Goal: Information Seeking & Learning: Learn about a topic

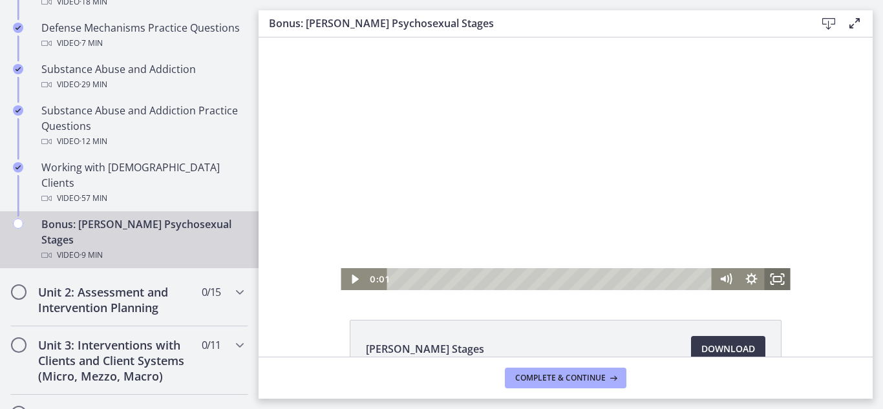
click at [779, 278] on icon "Fullscreen" at bounding box center [778, 279] width 26 height 22
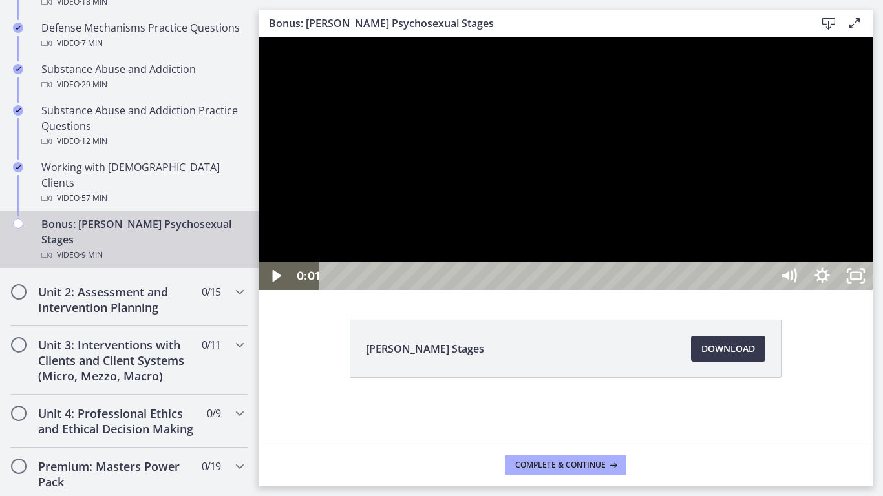
click at [777, 290] on div at bounding box center [566, 163] width 614 height 253
click at [873, 290] on div at bounding box center [566, 163] width 614 height 253
click at [259, 37] on button "Play Video: cf617uqlqfeo7ijuai3g.mp4" at bounding box center [259, 37] width 1 height 1
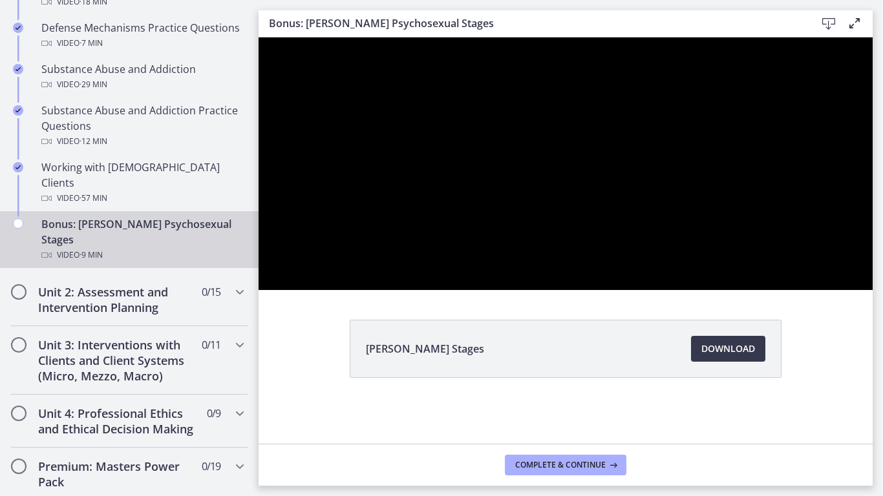
click at [259, 37] on button "Pause: cf617uqlqfeo7ijuai3g.mp4" at bounding box center [259, 37] width 1 height 1
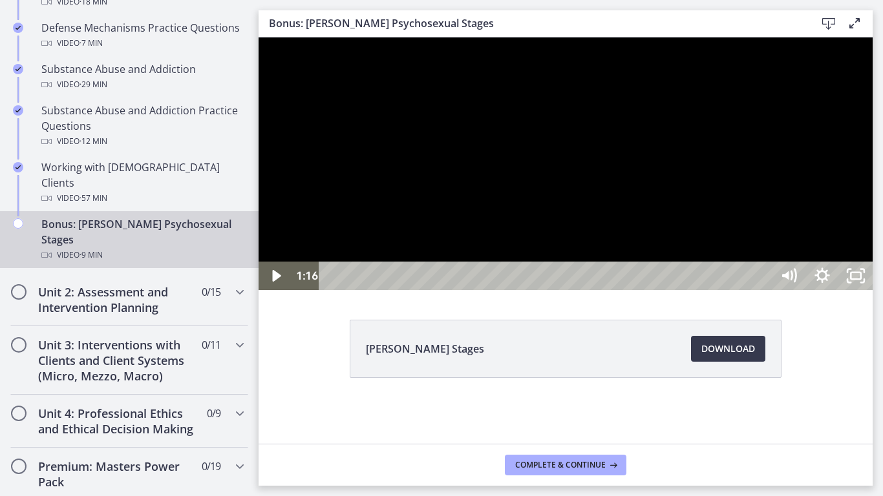
click at [873, 290] on div at bounding box center [566, 163] width 614 height 253
click at [574, 290] on div at bounding box center [566, 163] width 614 height 253
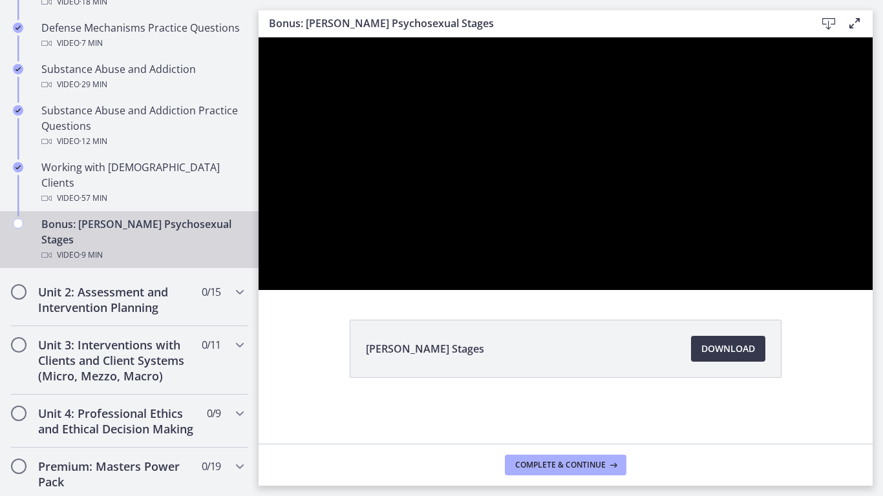
click at [630, 290] on div at bounding box center [566, 163] width 614 height 253
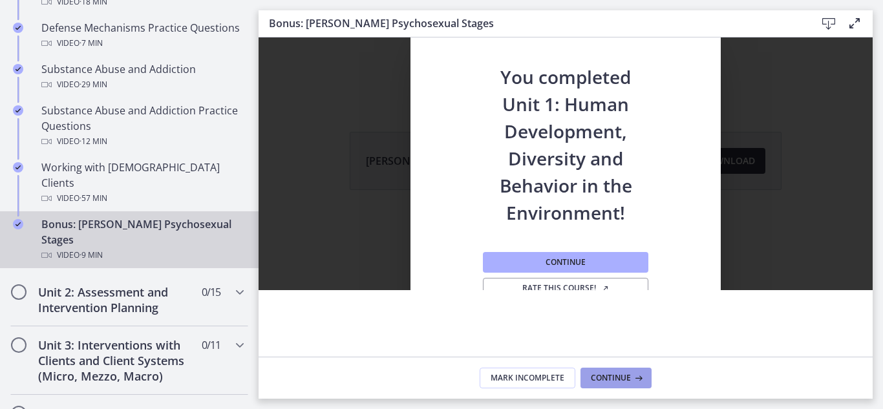
click at [616, 370] on button "Continue" at bounding box center [615, 378] width 71 height 21
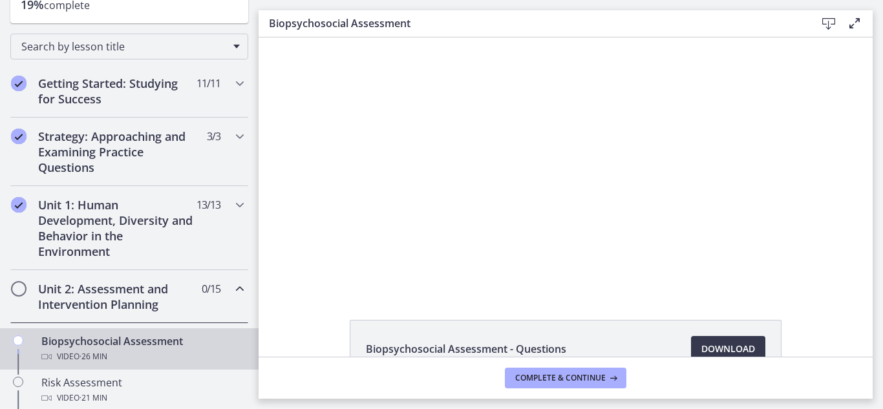
scroll to position [180, 0]
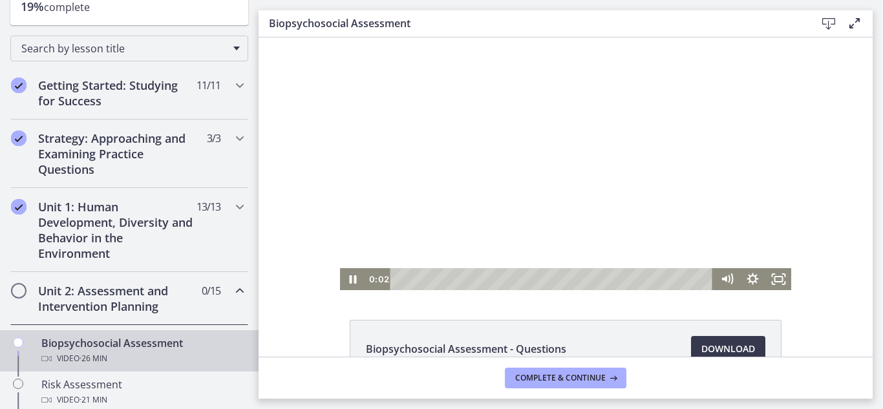
click at [595, 158] on div at bounding box center [566, 163] width 452 height 253
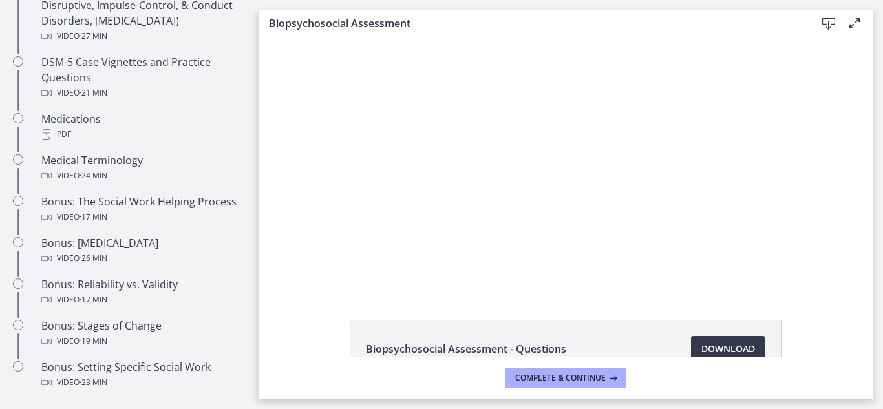
scroll to position [893, 0]
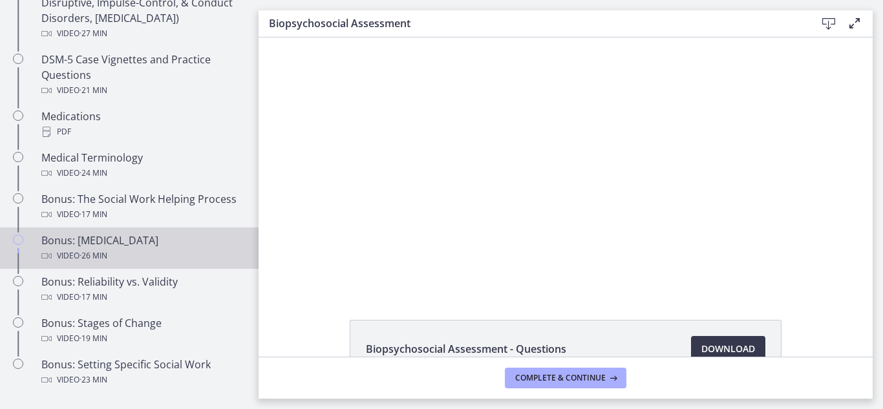
click at [142, 255] on div "Video · 26 min" at bounding box center [142, 256] width 202 height 16
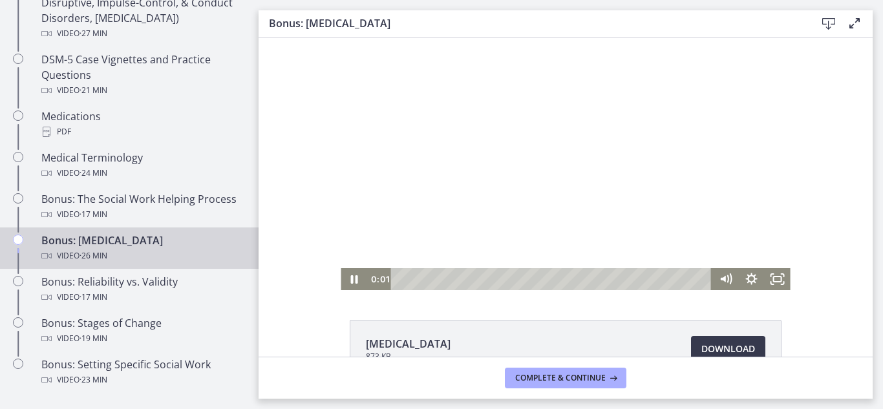
click at [535, 177] on div at bounding box center [565, 163] width 449 height 253
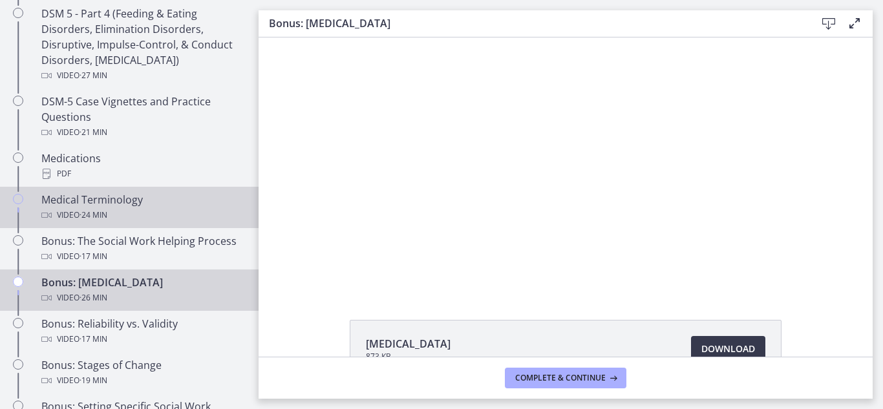
scroll to position [851, 0]
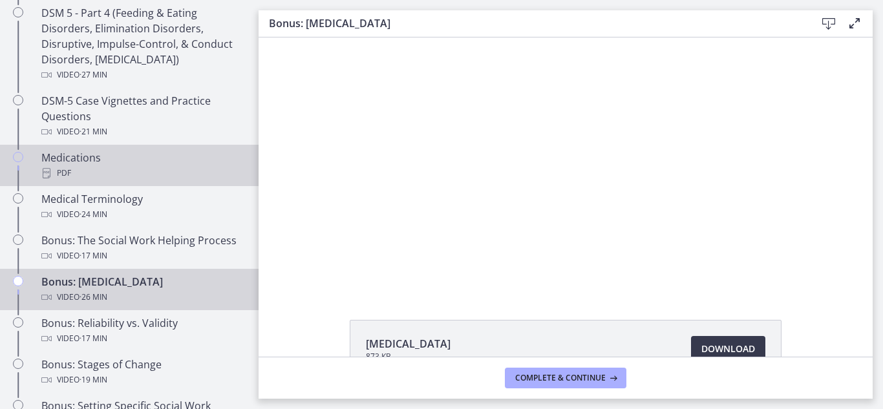
click at [61, 179] on div "PDF" at bounding box center [142, 173] width 202 height 16
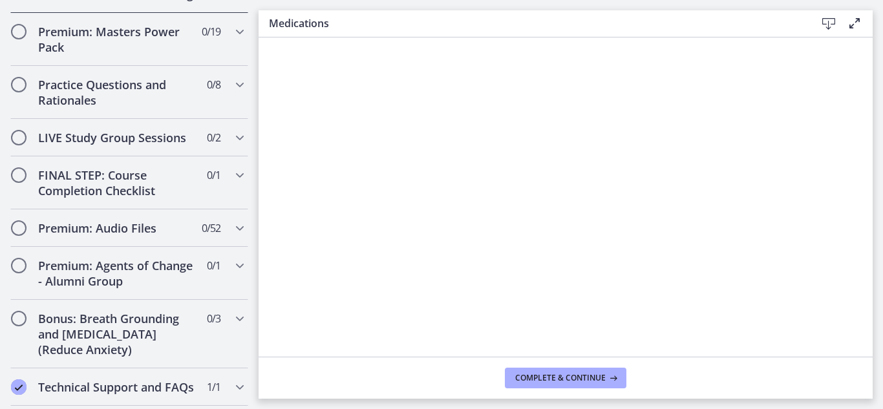
scroll to position [1405, 0]
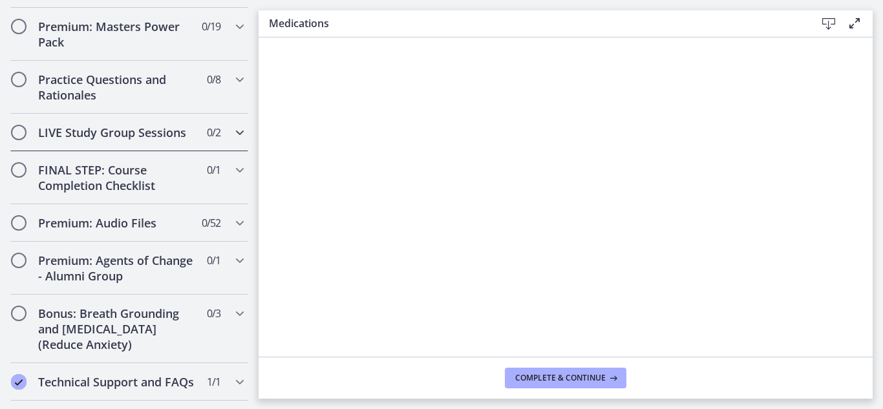
click at [128, 137] on h2 "LIVE Study Group Sessions" at bounding box center [117, 133] width 158 height 16
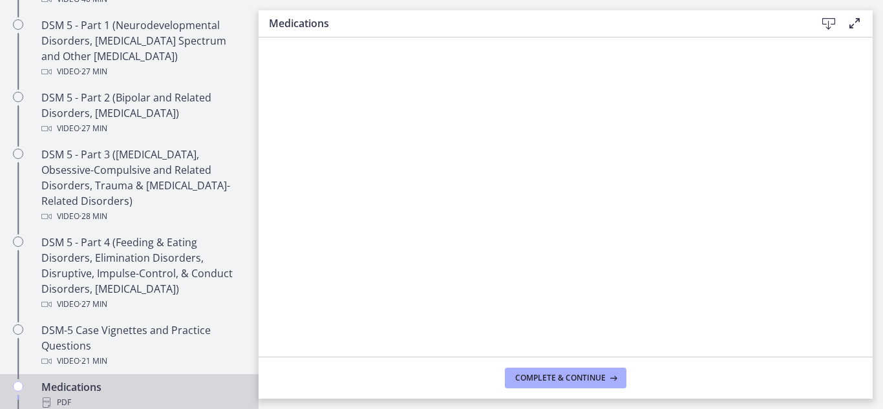
scroll to position [619, 0]
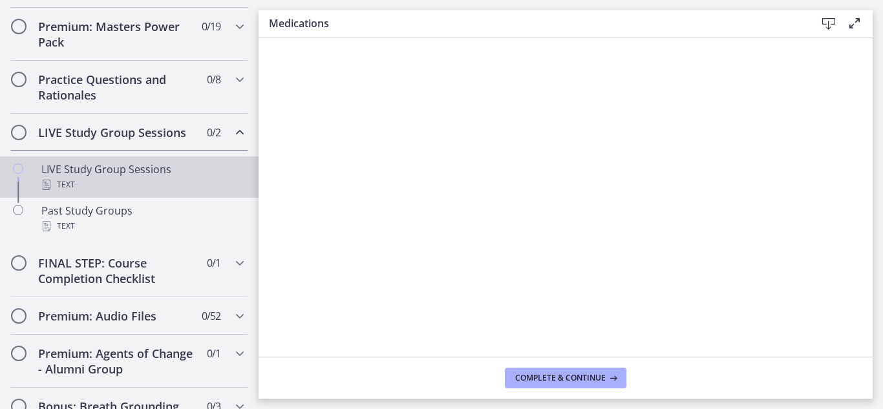
click at [128, 176] on div "LIVE Study Group Sessions Text" at bounding box center [142, 177] width 202 height 31
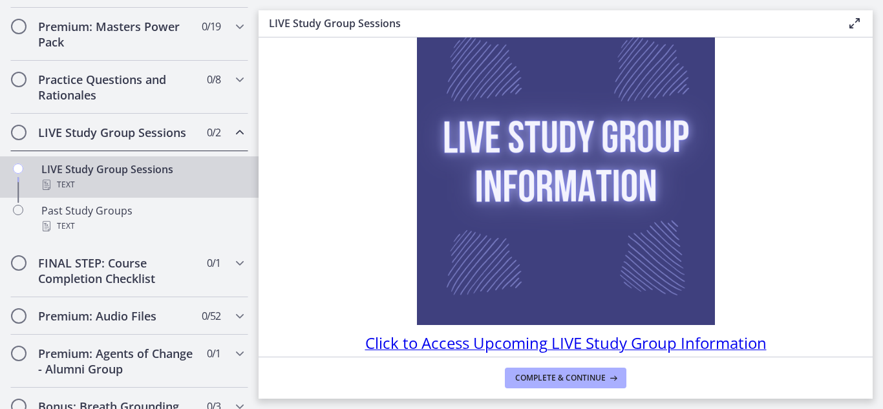
scroll to position [101, 0]
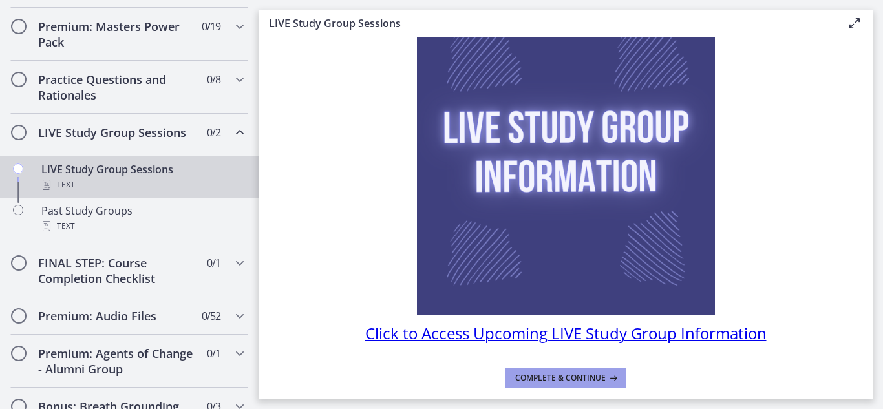
click at [563, 383] on button "Complete & continue" at bounding box center [566, 378] width 122 height 21
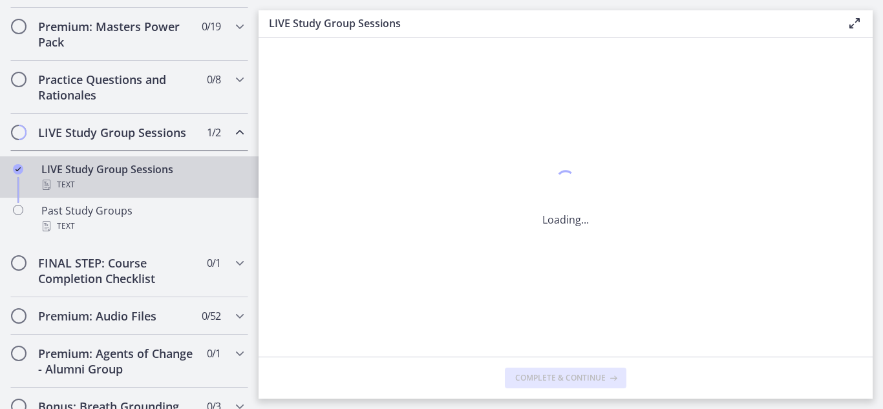
scroll to position [0, 0]
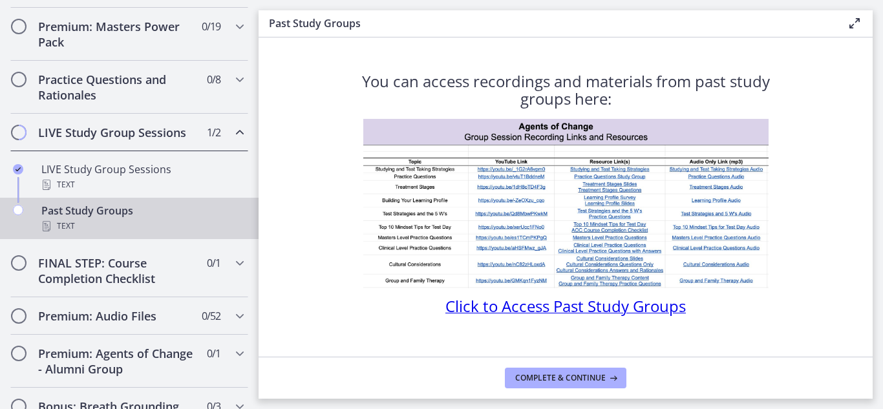
scroll to position [21, 0]
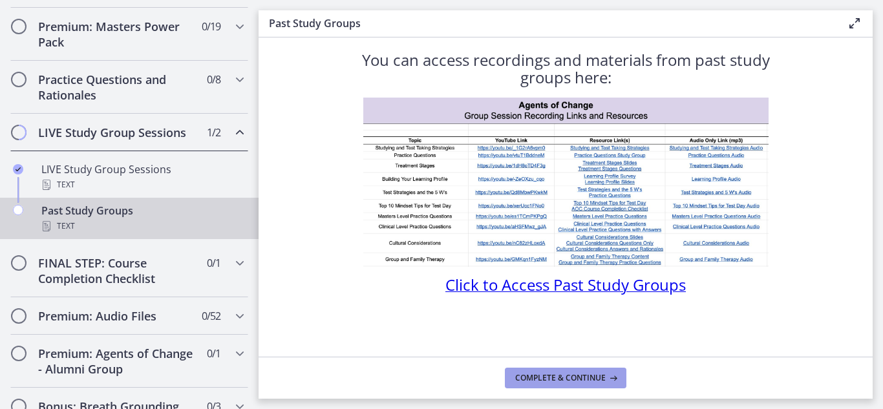
click at [570, 385] on button "Complete & continue" at bounding box center [566, 378] width 122 height 21
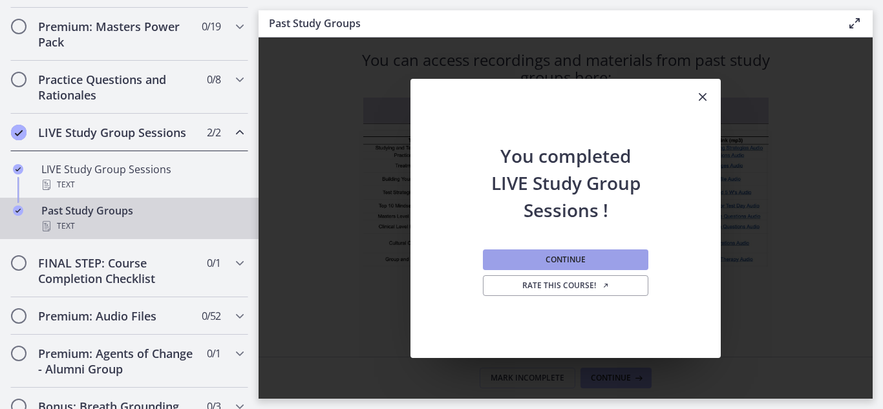
click at [571, 257] on span "Continue" at bounding box center [566, 260] width 40 height 10
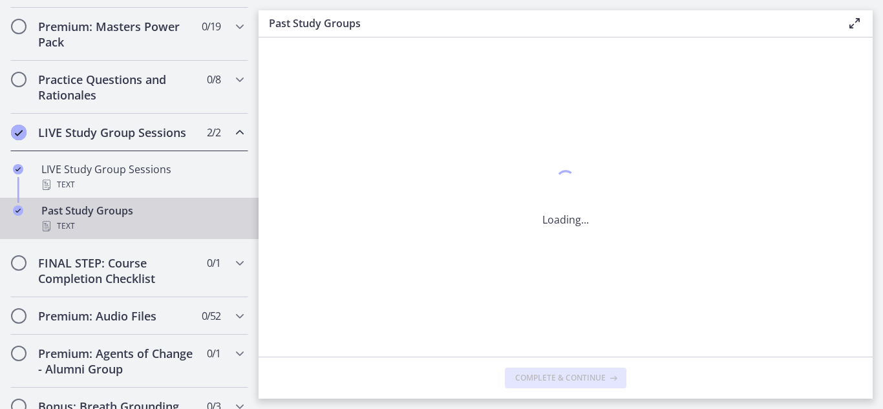
scroll to position [0, 0]
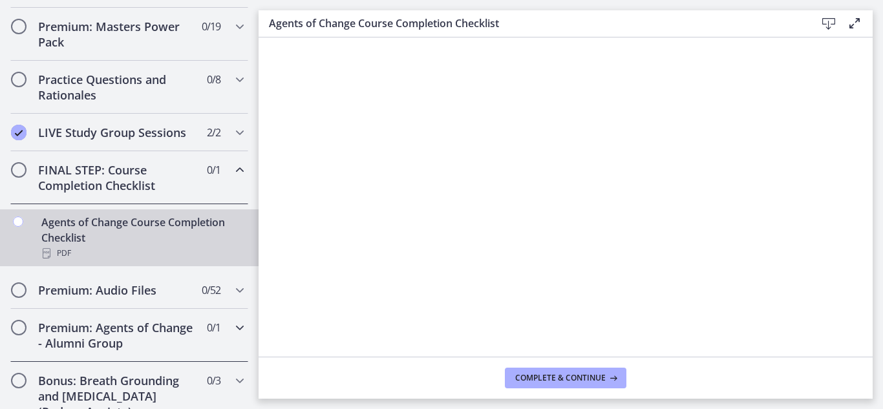
scroll to position [746, 0]
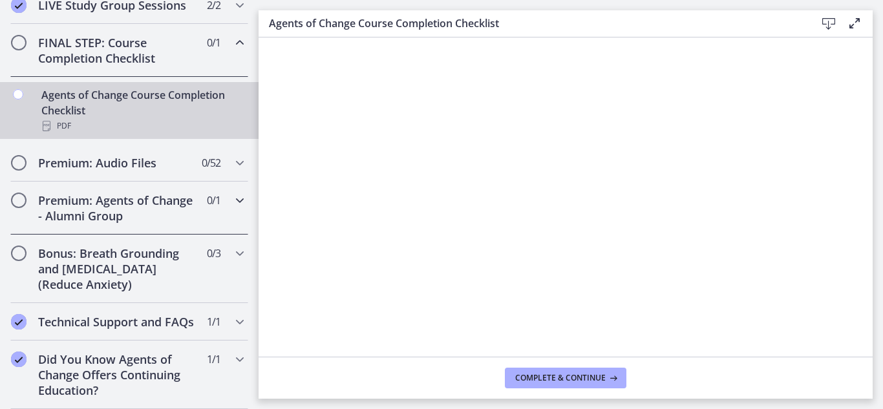
click at [141, 200] on h2 "Premium: Agents of Change - Alumni Group" at bounding box center [117, 208] width 158 height 31
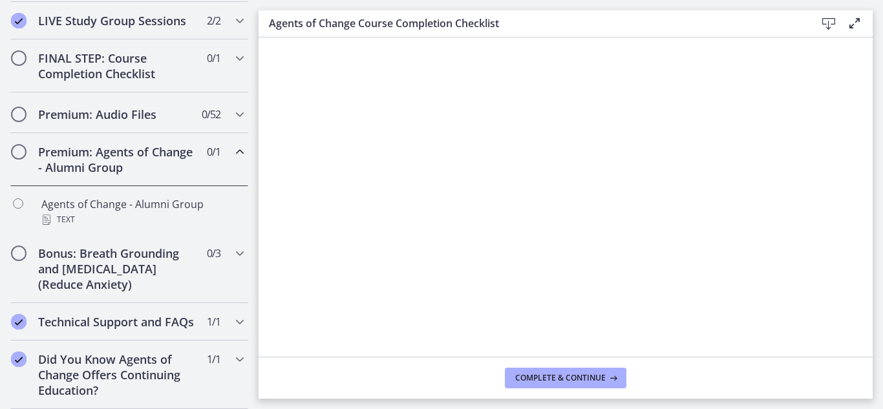
scroll to position [730, 0]
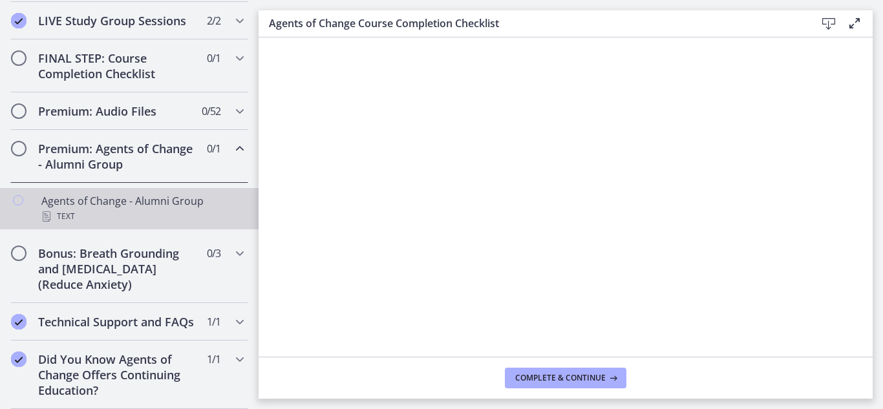
click at [95, 206] on div "Agents of Change - Alumni Group Text" at bounding box center [142, 208] width 202 height 31
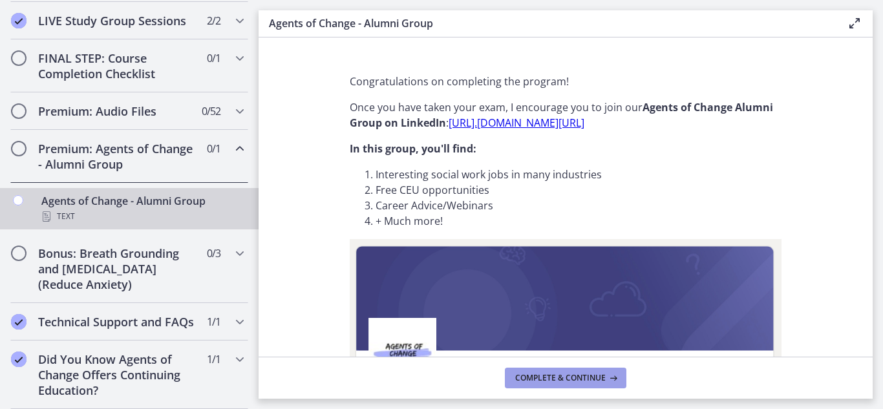
click at [564, 381] on span "Complete & continue" at bounding box center [560, 378] width 90 height 10
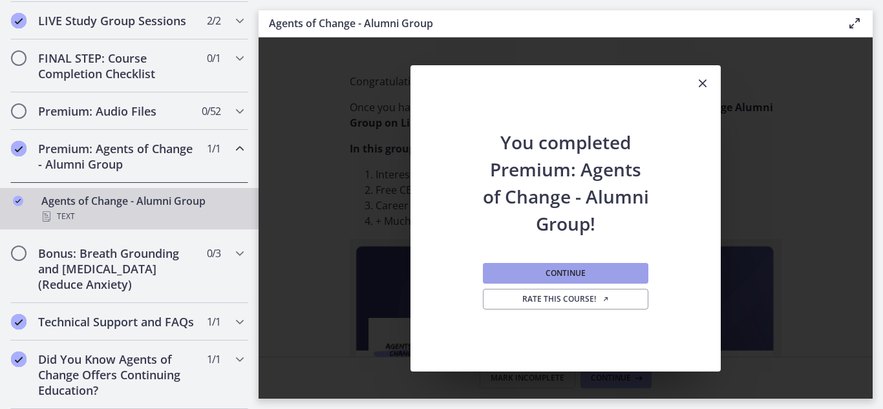
click at [575, 271] on span "Continue" at bounding box center [566, 273] width 40 height 10
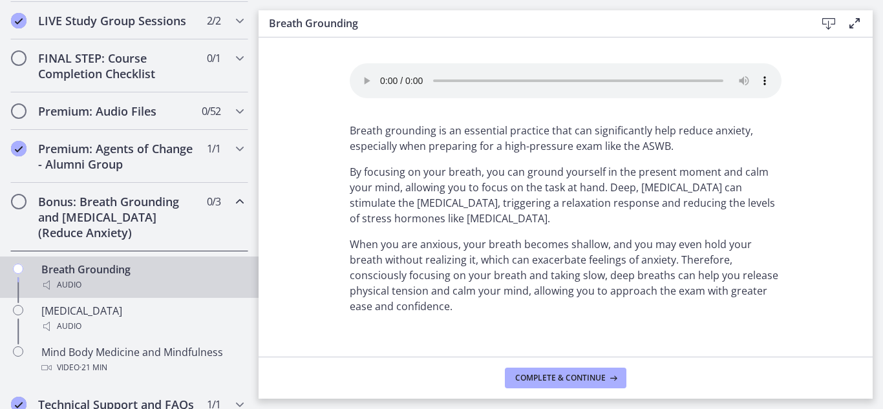
scroll to position [813, 0]
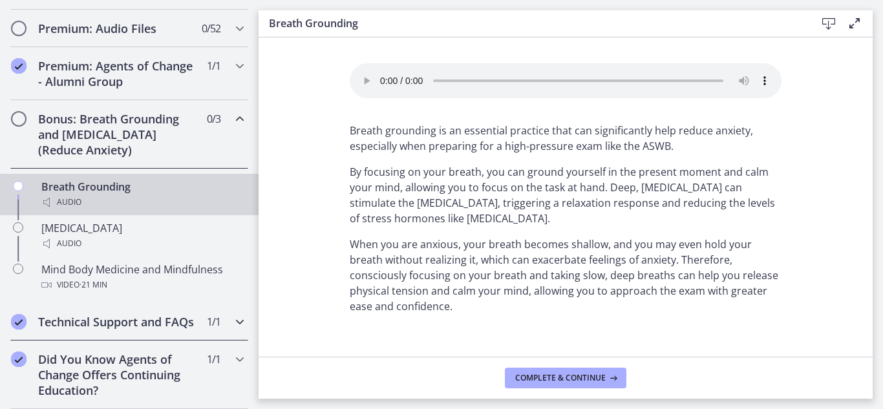
click at [143, 330] on div "Technical Support and FAQs 1 / 1 Completed" at bounding box center [129, 321] width 238 height 37
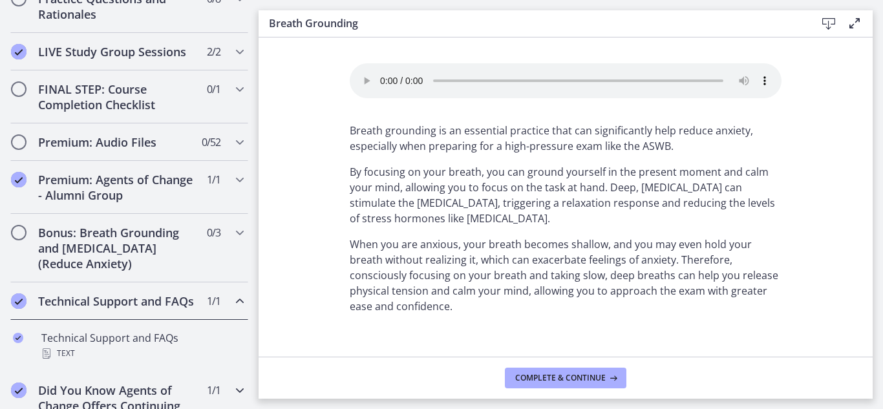
scroll to position [697, 0]
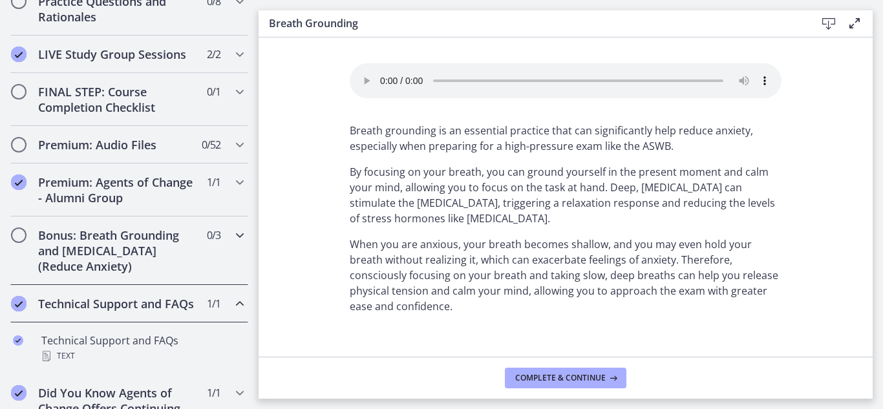
click at [159, 236] on h2 "Bonus: Breath Grounding and [MEDICAL_DATA] (Reduce Anxiety)" at bounding box center [117, 251] width 158 height 47
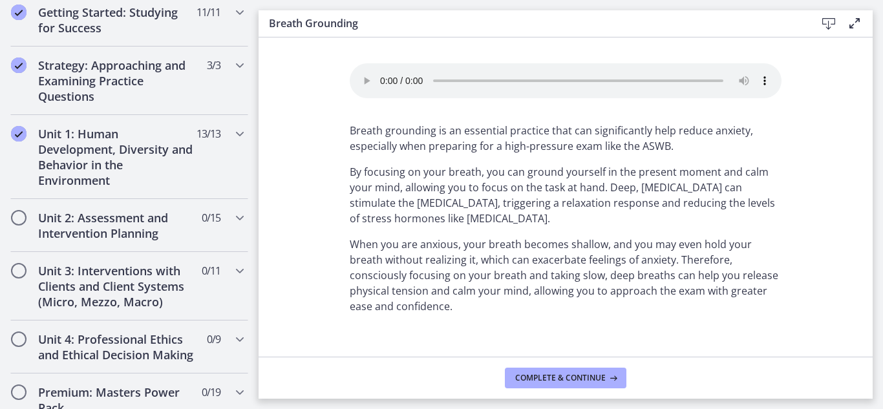
scroll to position [255, 0]
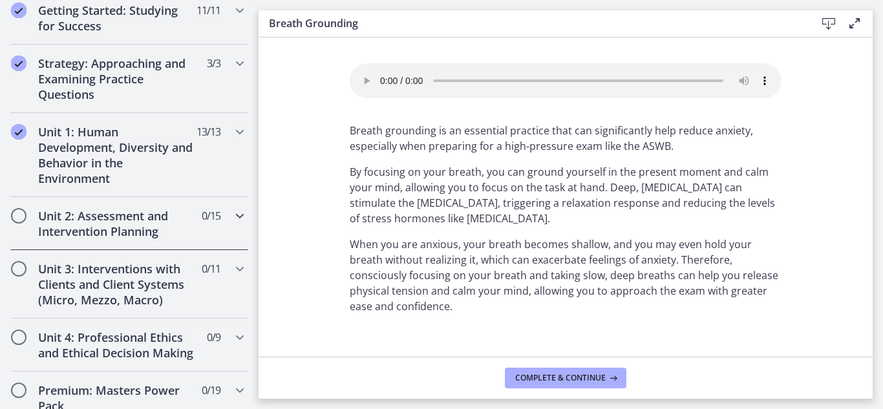
click at [149, 220] on h2 "Unit 2: Assessment and Intervention Planning" at bounding box center [117, 223] width 158 height 31
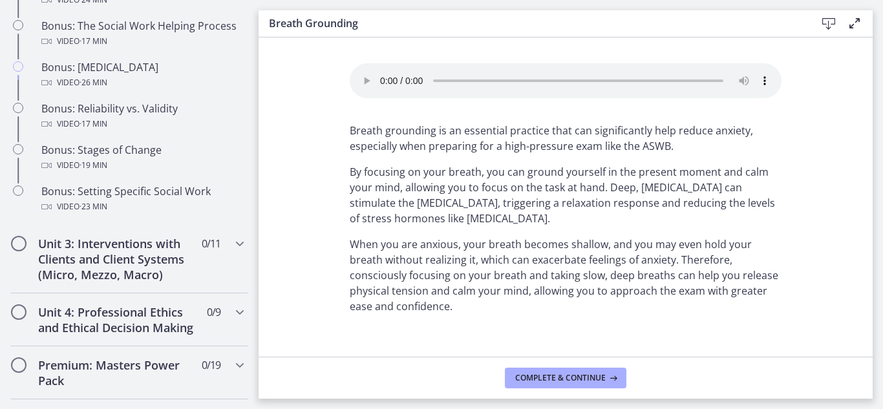
scroll to position [1068, 0]
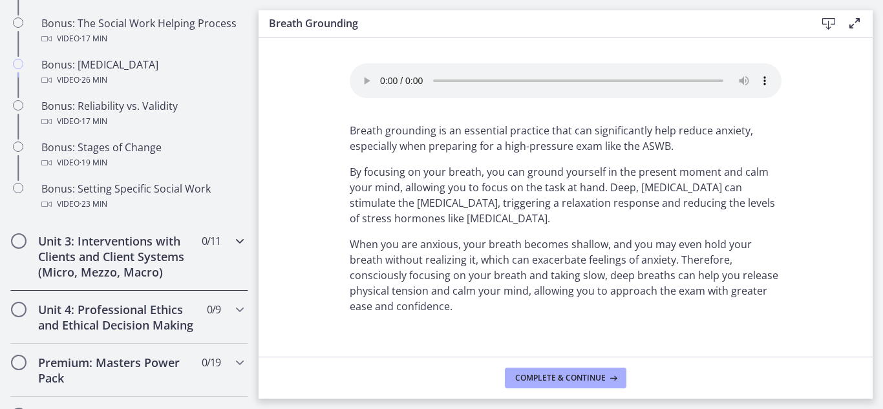
click at [138, 260] on h2 "Unit 3: Interventions with Clients and Client Systems (Micro, Mezzo, Macro)" at bounding box center [117, 256] width 158 height 47
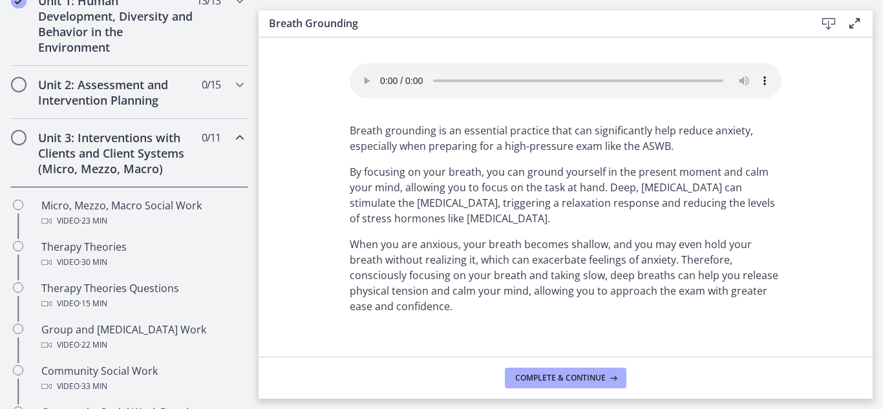
scroll to position [390, 0]
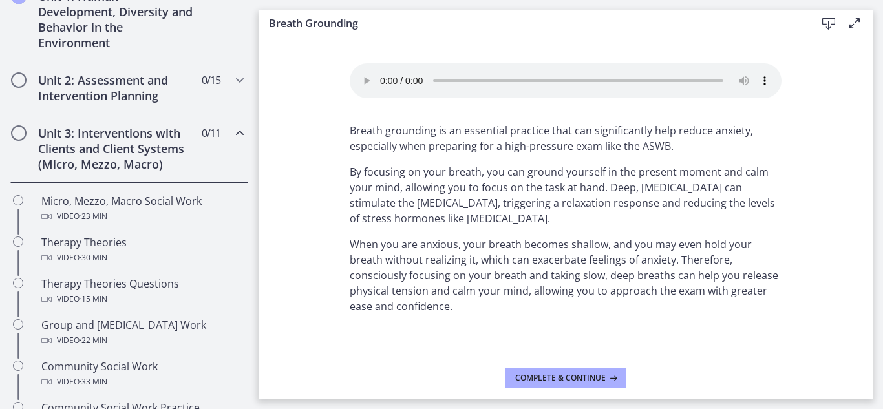
click at [149, 132] on h2 "Unit 3: Interventions with Clients and Client Systems (Micro, Mezzo, Macro)" at bounding box center [117, 148] width 158 height 47
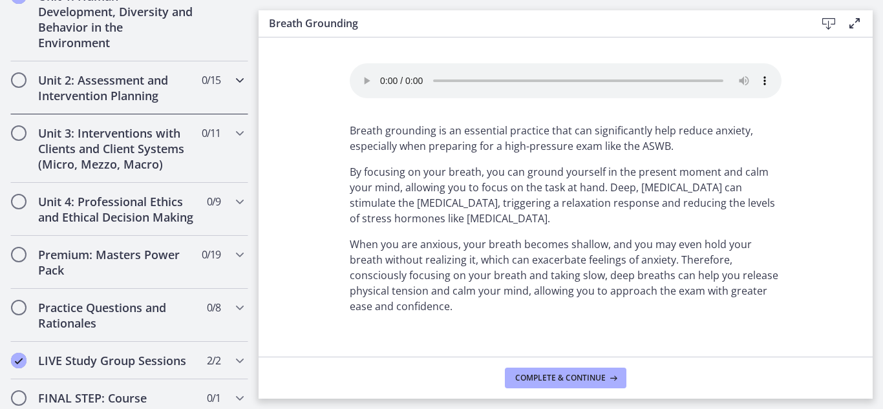
click at [143, 82] on h2 "Unit 2: Assessment and Intervention Planning" at bounding box center [117, 87] width 158 height 31
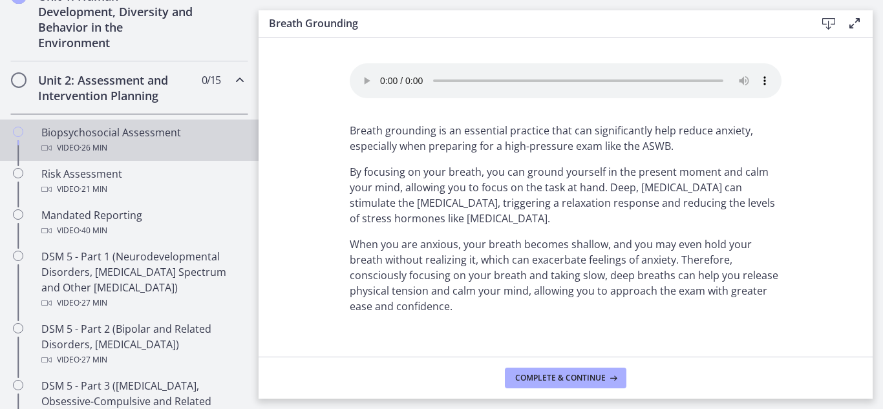
click at [120, 129] on div "Biopsychosocial Assessment Video · 26 min" at bounding box center [142, 140] width 202 height 31
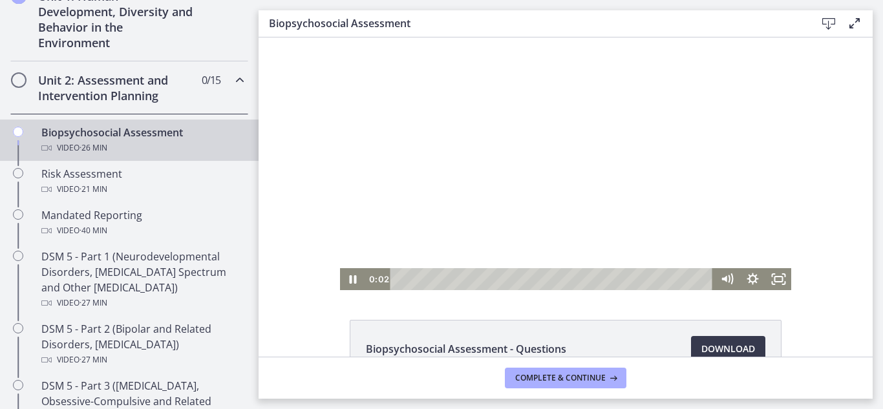
click at [513, 211] on div at bounding box center [566, 163] width 452 height 253
click at [782, 279] on rect "Fullscreen" at bounding box center [778, 279] width 8 height 5
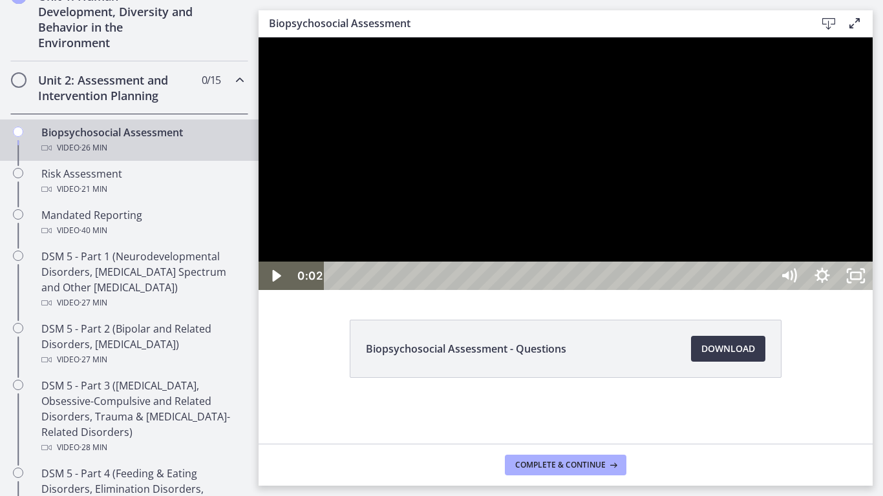
click at [756, 290] on div at bounding box center [566, 163] width 614 height 253
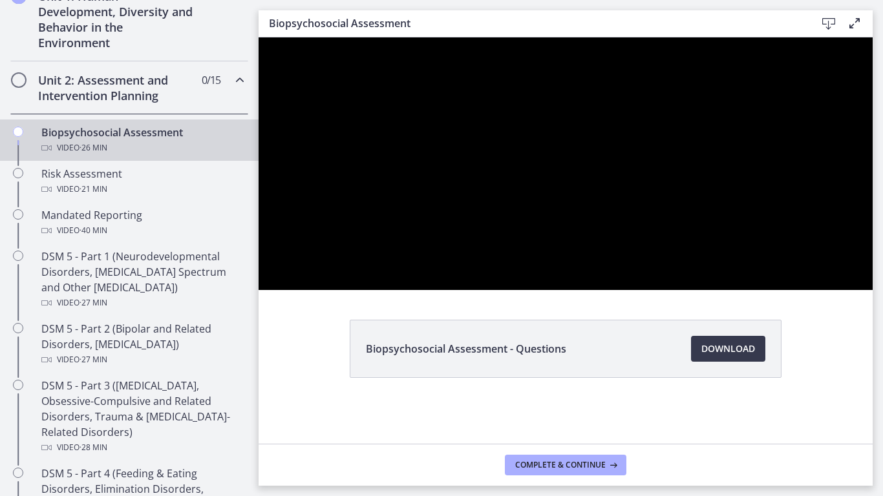
click at [259, 37] on button "Pause: cbe28tpt4o1cl02sic2g.mp4" at bounding box center [259, 37] width 1 height 1
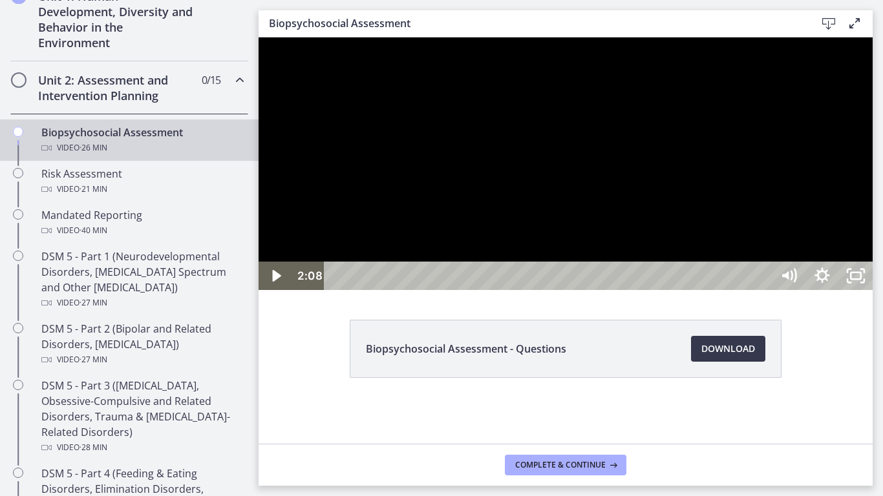
click at [873, 290] on div at bounding box center [566, 163] width 614 height 253
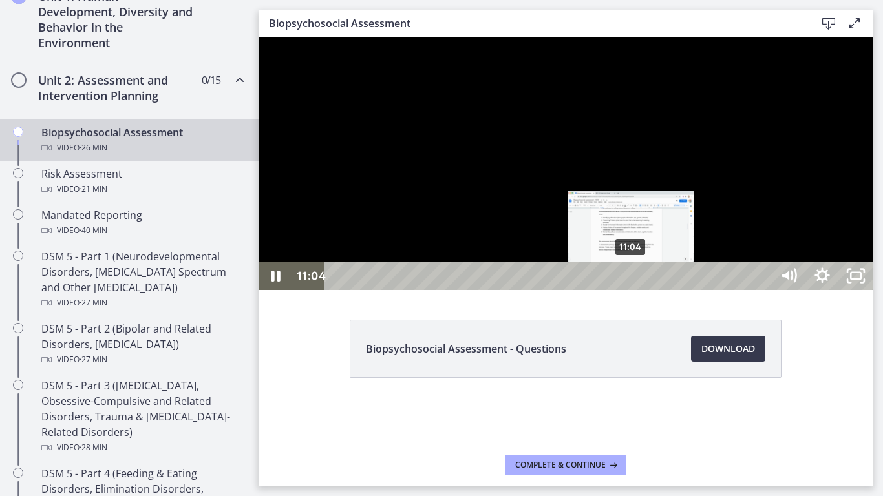
click at [631, 290] on div "11:04" at bounding box center [550, 276] width 427 height 28
click at [643, 290] on div "11:30" at bounding box center [550, 276] width 427 height 28
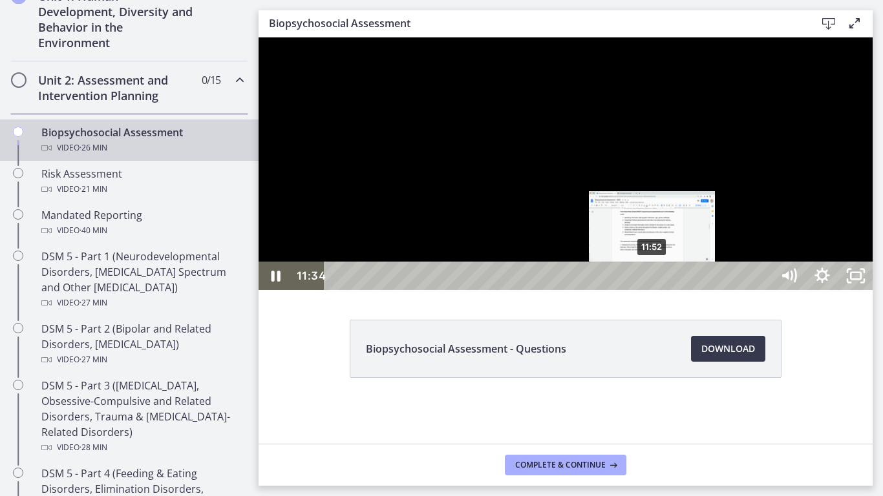
click at [653, 290] on div "11:52" at bounding box center [550, 276] width 427 height 28
click at [659, 290] on div "12:03" at bounding box center [550, 276] width 427 height 28
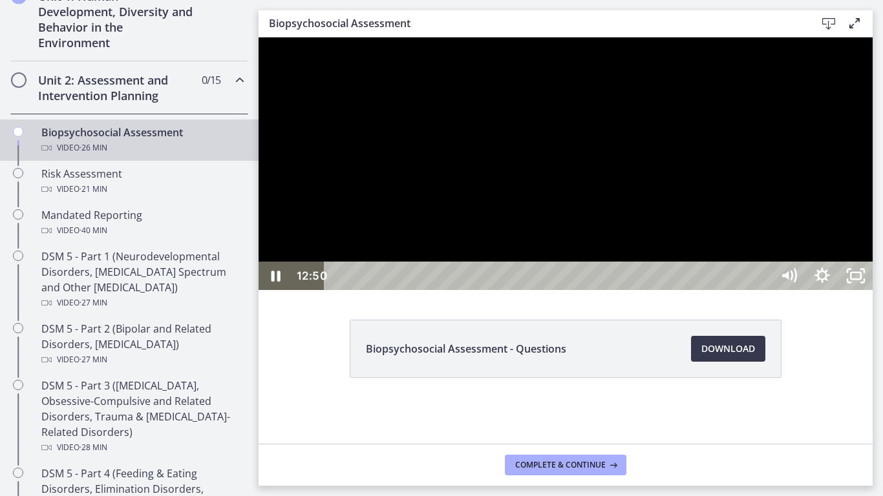
click at [456, 290] on div at bounding box center [566, 163] width 614 height 253
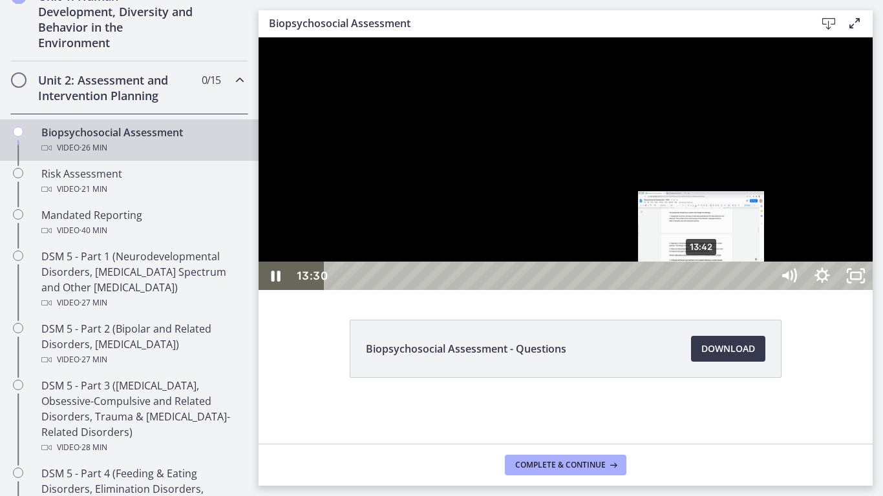
click at [702, 290] on div "13:42" at bounding box center [550, 276] width 427 height 28
click at [706, 290] on div "13:53" at bounding box center [550, 276] width 427 height 28
click at [710, 290] on div "14:01" at bounding box center [550, 276] width 427 height 28
click at [714, 281] on div "Playbar" at bounding box center [710, 276] width 10 height 10
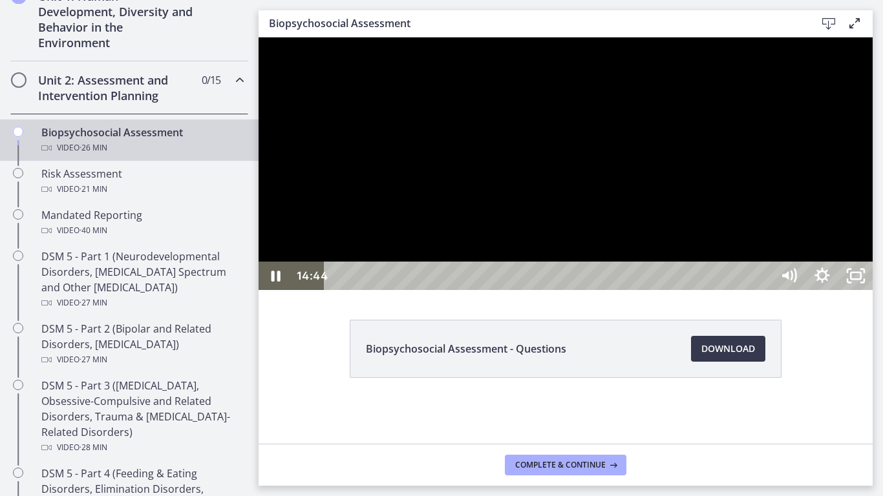
click at [711, 290] on div at bounding box center [566, 163] width 614 height 253
click at [559, 290] on div at bounding box center [566, 163] width 614 height 253
click at [686, 290] on div at bounding box center [566, 163] width 614 height 253
click at [753, 290] on div at bounding box center [566, 163] width 614 height 253
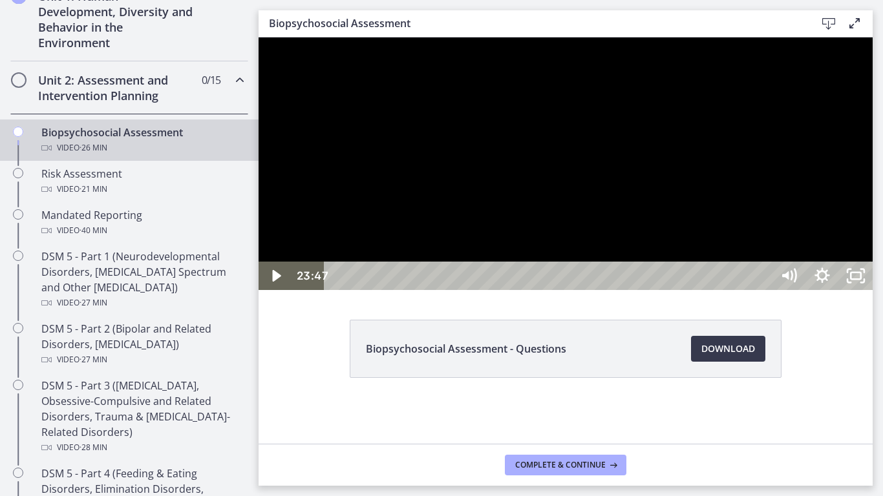
click at [753, 290] on div at bounding box center [566, 163] width 614 height 253
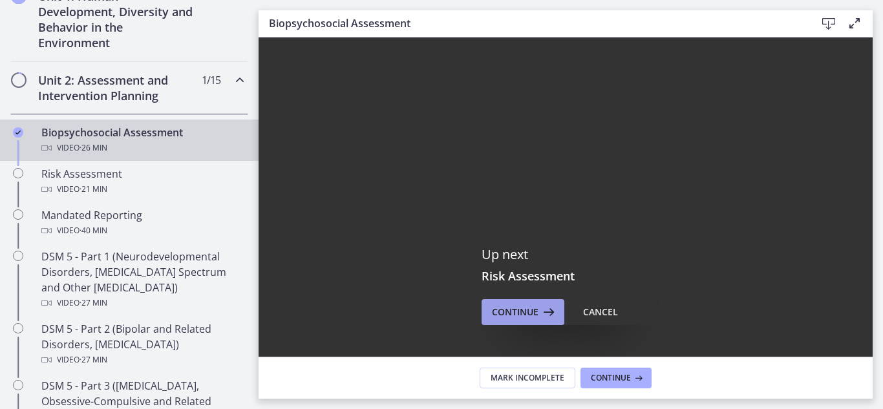
click at [525, 306] on span "Continue" at bounding box center [515, 312] width 47 height 16
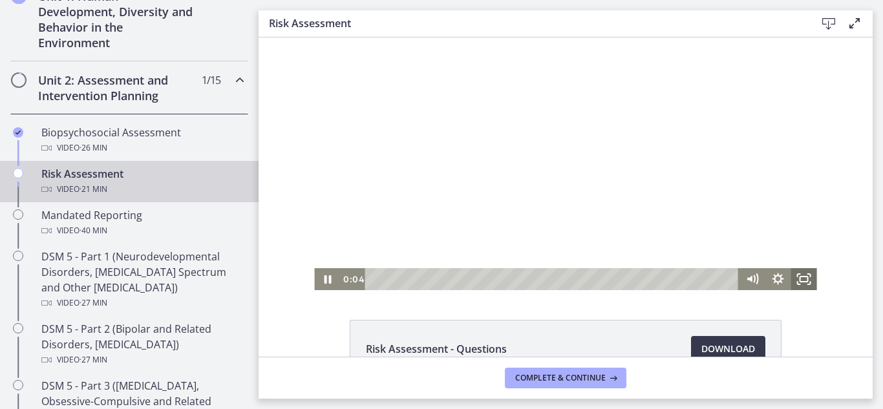
click at [803, 275] on icon "Fullscreen" at bounding box center [804, 279] width 26 height 22
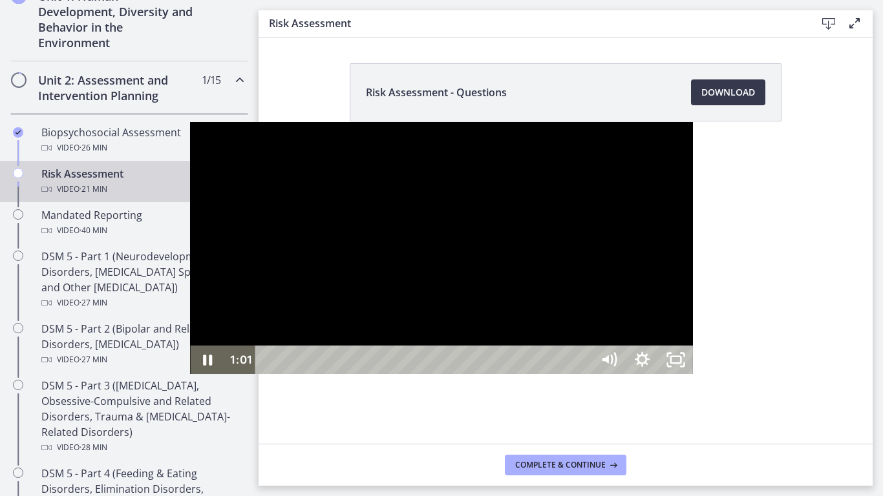
click at [326, 248] on div at bounding box center [441, 248] width 502 height 253
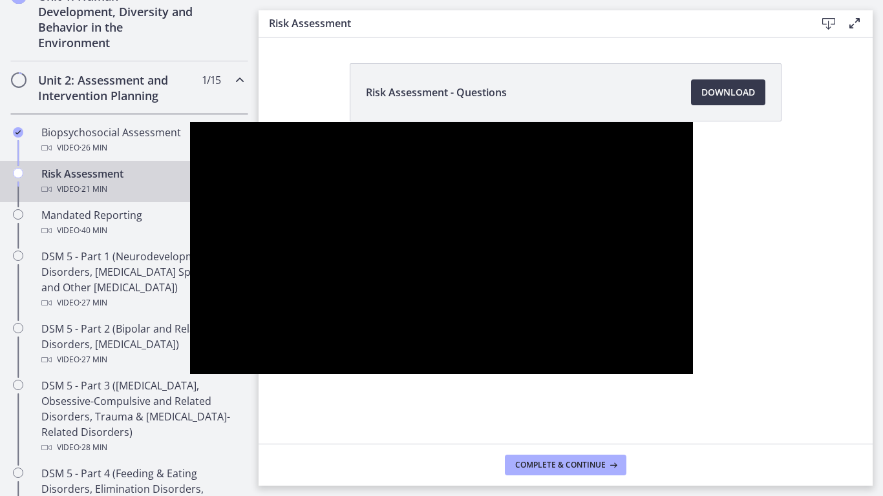
click at [190, 122] on button "Pause: cbe2b61t4o1cl02sic50.mp4" at bounding box center [190, 122] width 1 height 1
click at [190, 122] on button "Play Video: cbe2b61t4o1cl02sic50.mp4" at bounding box center [190, 122] width 1 height 1
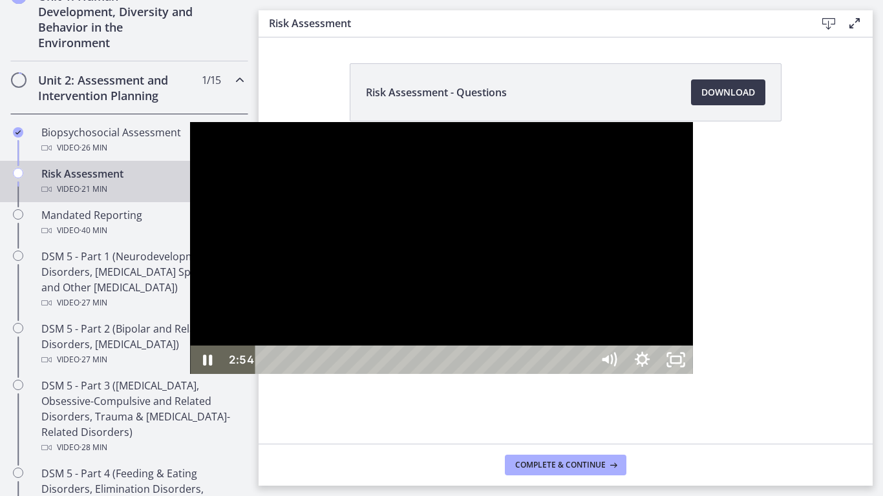
click at [401, 202] on div at bounding box center [441, 248] width 502 height 253
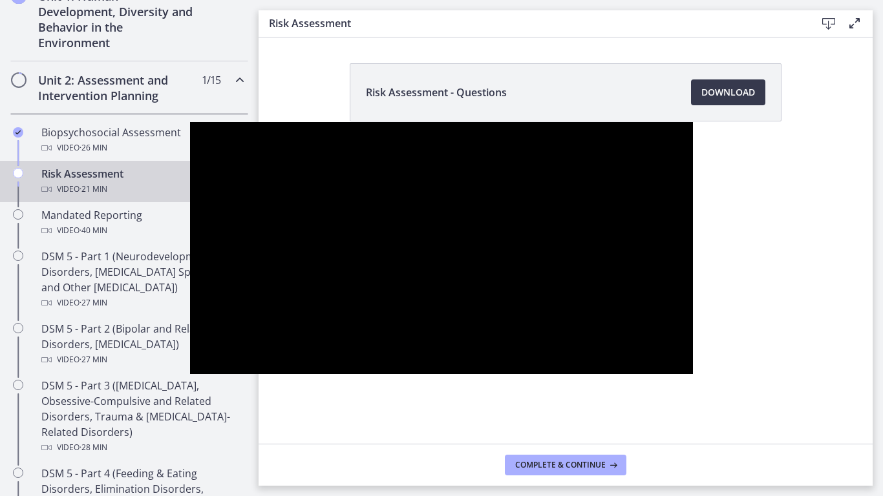
click at [190, 122] on button "Pause: cbe2b61t4o1cl02sic50.mp4" at bounding box center [190, 122] width 1 height 1
click at [190, 122] on button "Play Video: cbe2b61t4o1cl02sic50.mp4" at bounding box center [190, 122] width 1 height 1
click at [190, 122] on button "Pause: cbe2b61t4o1cl02sic50.mp4" at bounding box center [190, 122] width 1 height 1
click at [190, 122] on button "Play Video: cbe2b61t4o1cl02sic50.mp4" at bounding box center [190, 122] width 1 height 1
click at [190, 122] on button "Pause: cbe2b61t4o1cl02sic50.mp4" at bounding box center [190, 122] width 1 height 1
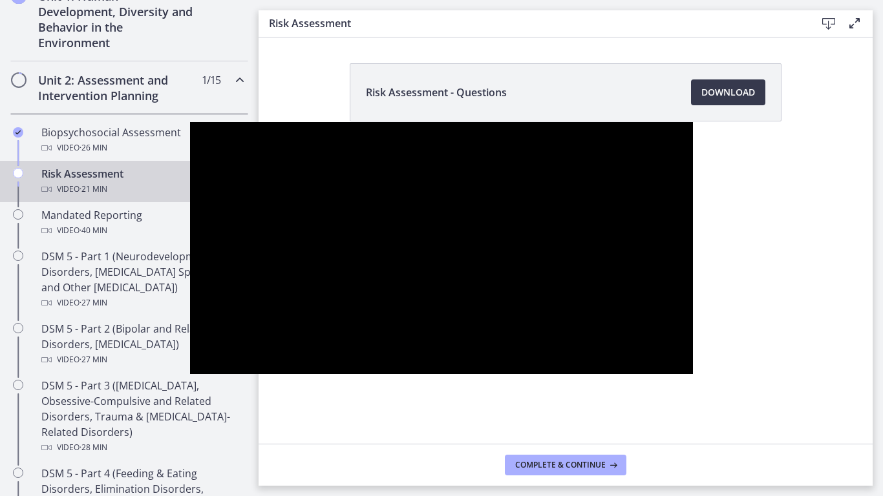
click at [190, 122] on button "Play Video: cbe2b61t4o1cl02sic50.mp4" at bounding box center [190, 122] width 1 height 1
click at [190, 122] on button "Pause: cbe2b61t4o1cl02sic50.mp4" at bounding box center [190, 122] width 1 height 1
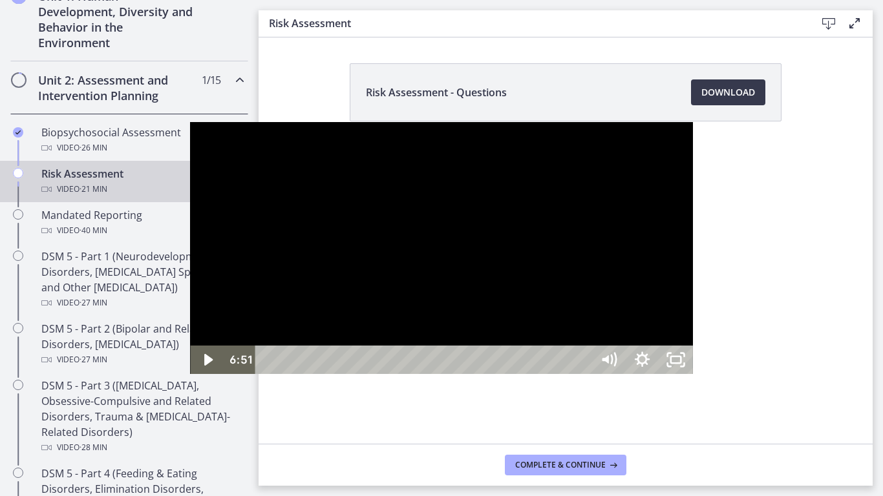
click at [190, 122] on button "Play Video: cbe2b61t4o1cl02sic50.mp4" at bounding box center [190, 122] width 1 height 1
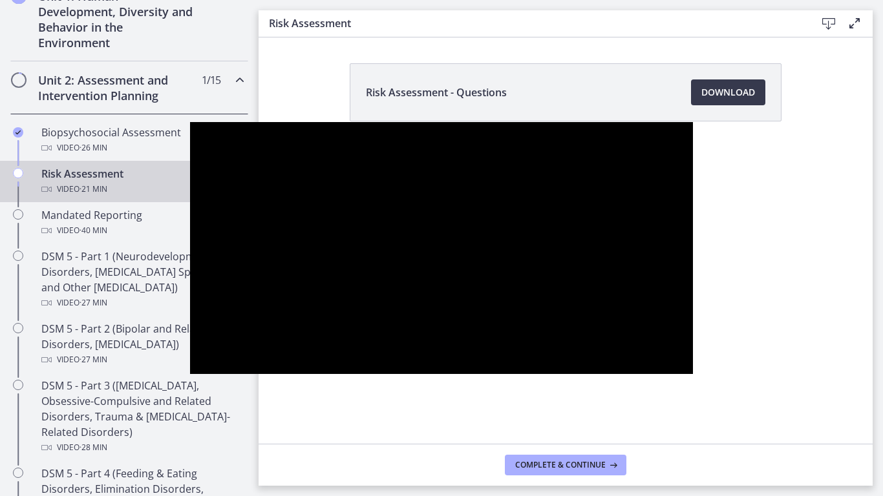
click at [190, 122] on button "Pause: cbe2b61t4o1cl02sic50.mp4" at bounding box center [190, 122] width 1 height 1
click at [190, 122] on button "Play Video: cbe2b61t4o1cl02sic50.mp4" at bounding box center [190, 122] width 1 height 1
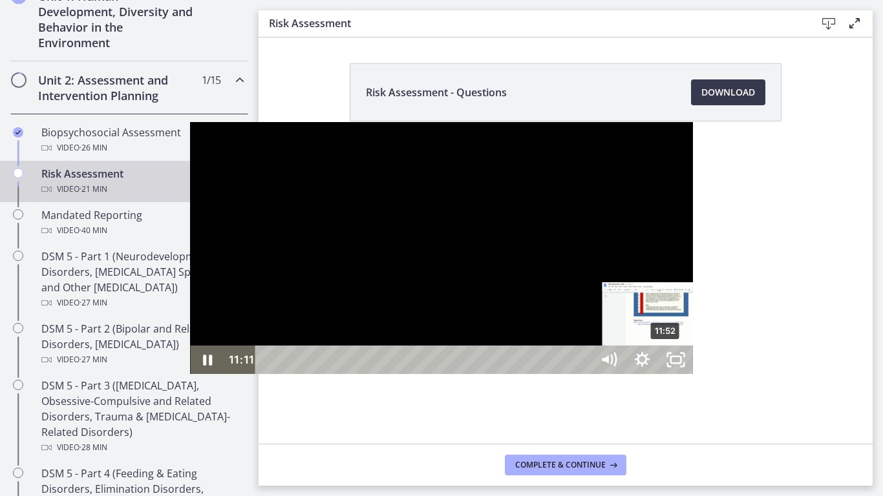
click at [476, 374] on div "11:52" at bounding box center [425, 360] width 315 height 28
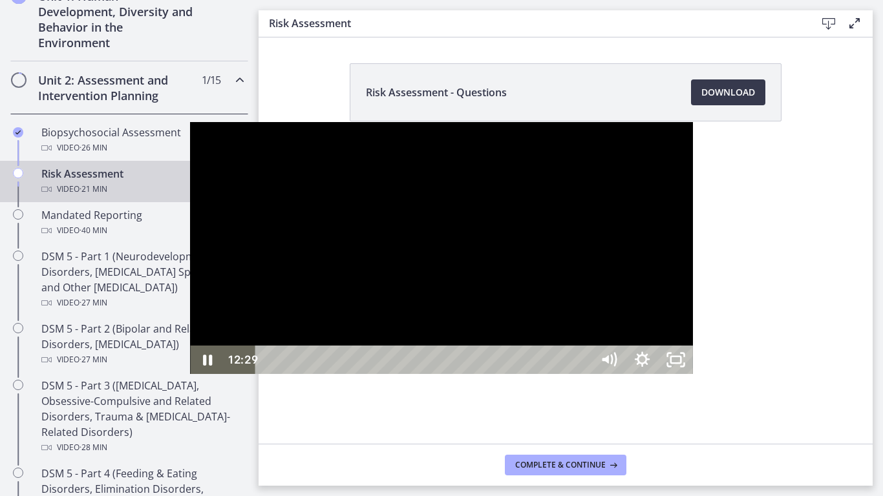
click at [418, 260] on div at bounding box center [441, 248] width 502 height 253
click at [190, 122] on button "Play Video: cbe2b61t4o1cl02sic50.mp4" at bounding box center [190, 122] width 1 height 1
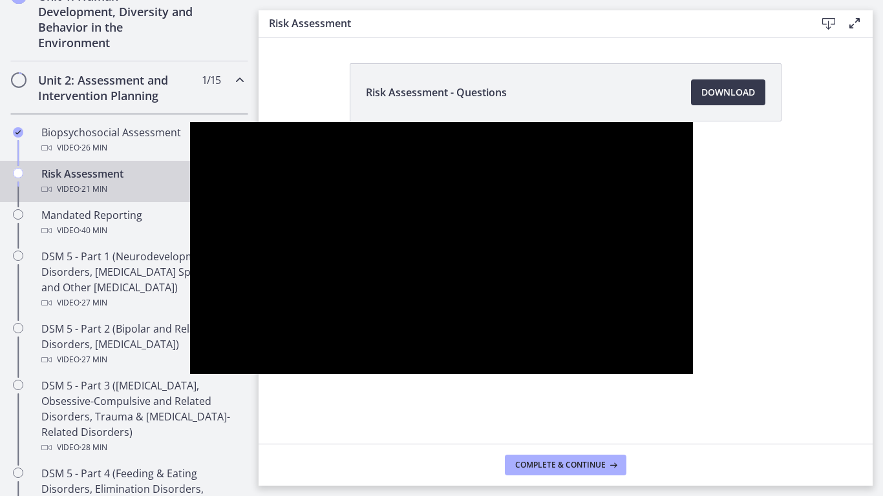
click at [190, 122] on button "Pause: cbe2b61t4o1cl02sic50.mp4" at bounding box center [190, 122] width 1 height 1
click at [190, 122] on button "Play Video: cbe2b61t4o1cl02sic50.mp4" at bounding box center [190, 122] width 1 height 1
click at [190, 122] on button "Pause: cbe2b61t4o1cl02sic50.mp4" at bounding box center [190, 122] width 1 height 1
click at [190, 122] on button "Play Video: cbe2b61t4o1cl02sic50.mp4" at bounding box center [190, 122] width 1 height 1
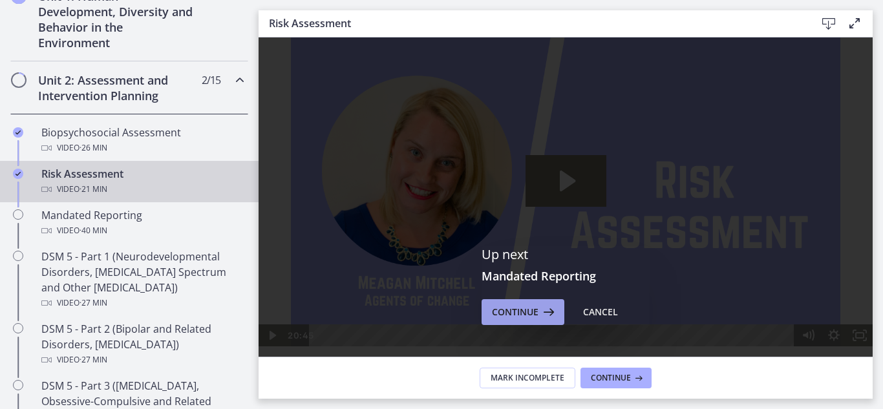
click at [522, 323] on button "Continue" at bounding box center [523, 312] width 83 height 26
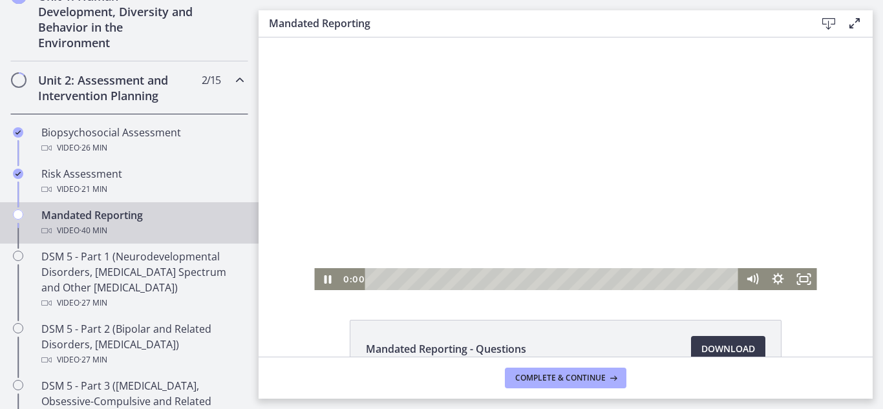
click at [549, 184] on div at bounding box center [565, 163] width 502 height 253
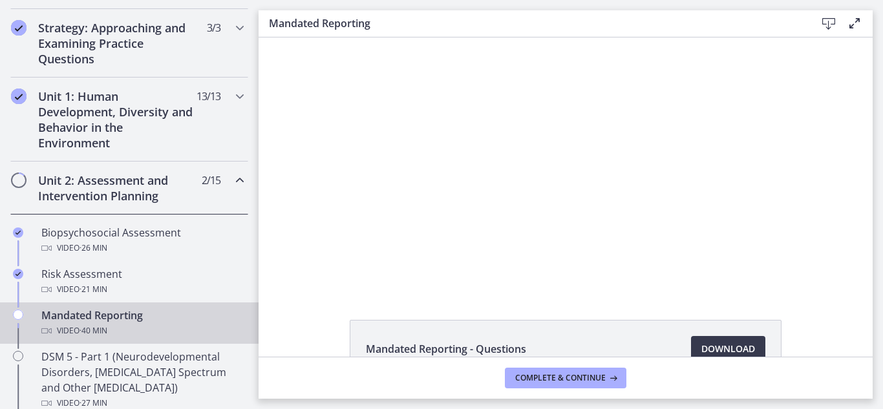
scroll to position [289, 0]
